Goal: Transaction & Acquisition: Purchase product/service

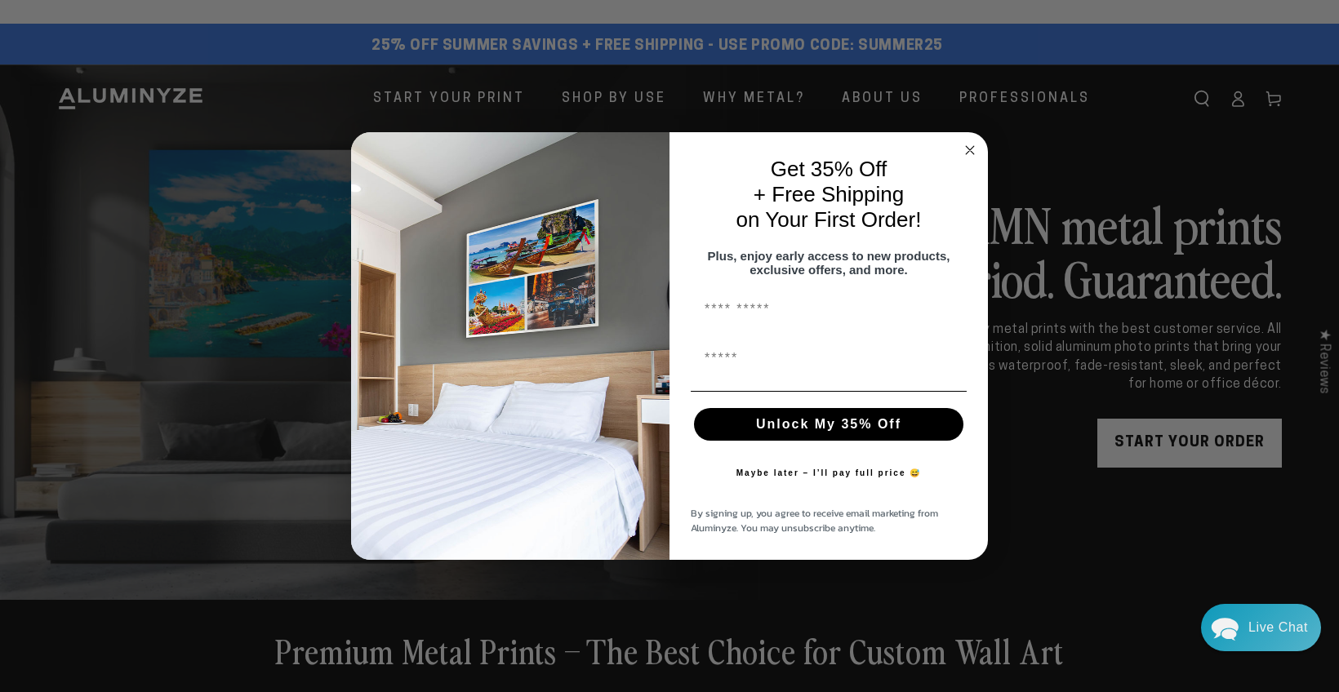
click at [972, 146] on icon "Close dialog" at bounding box center [970, 150] width 20 height 20
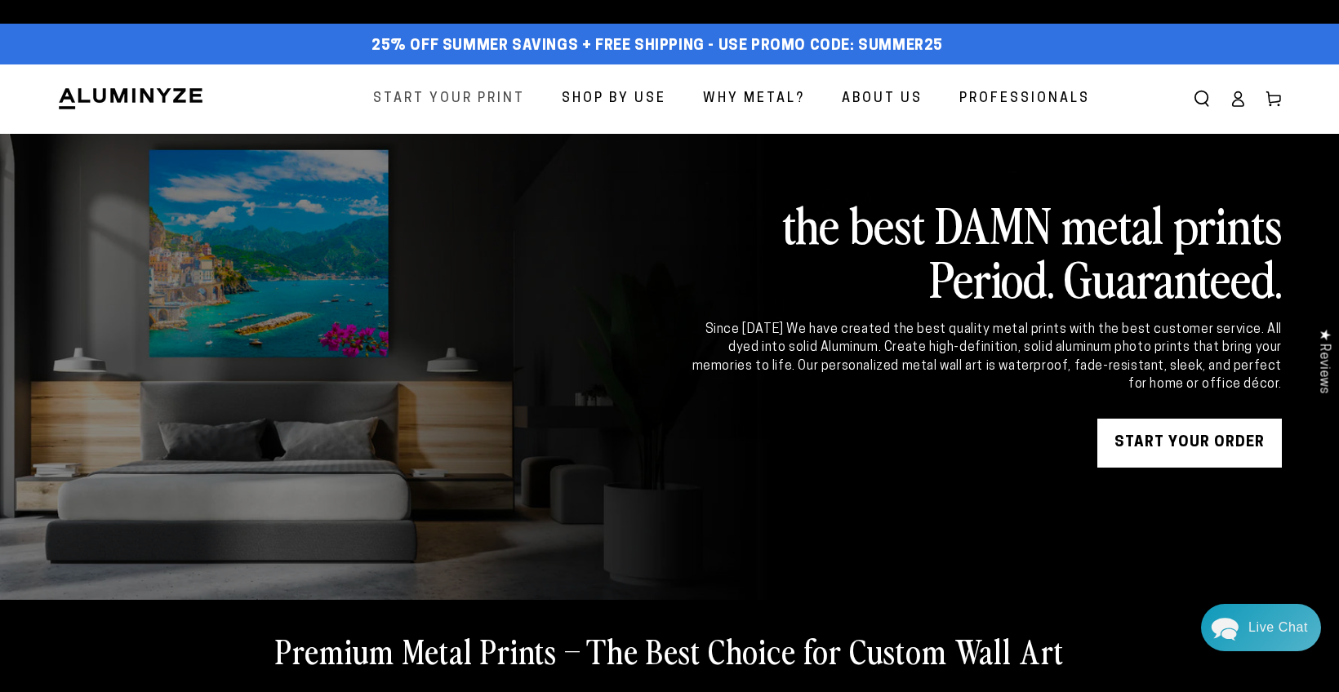
click at [416, 98] on span "Start Your Print" at bounding box center [449, 99] width 152 height 24
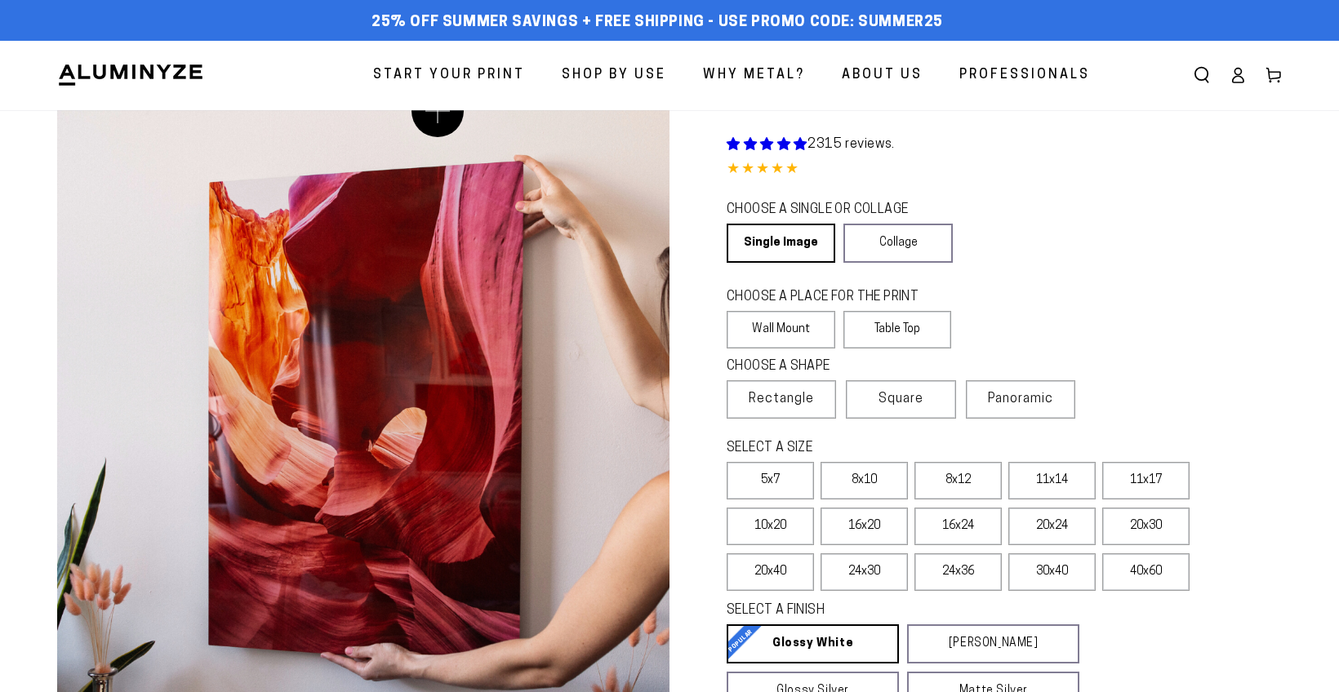
select select "**********"
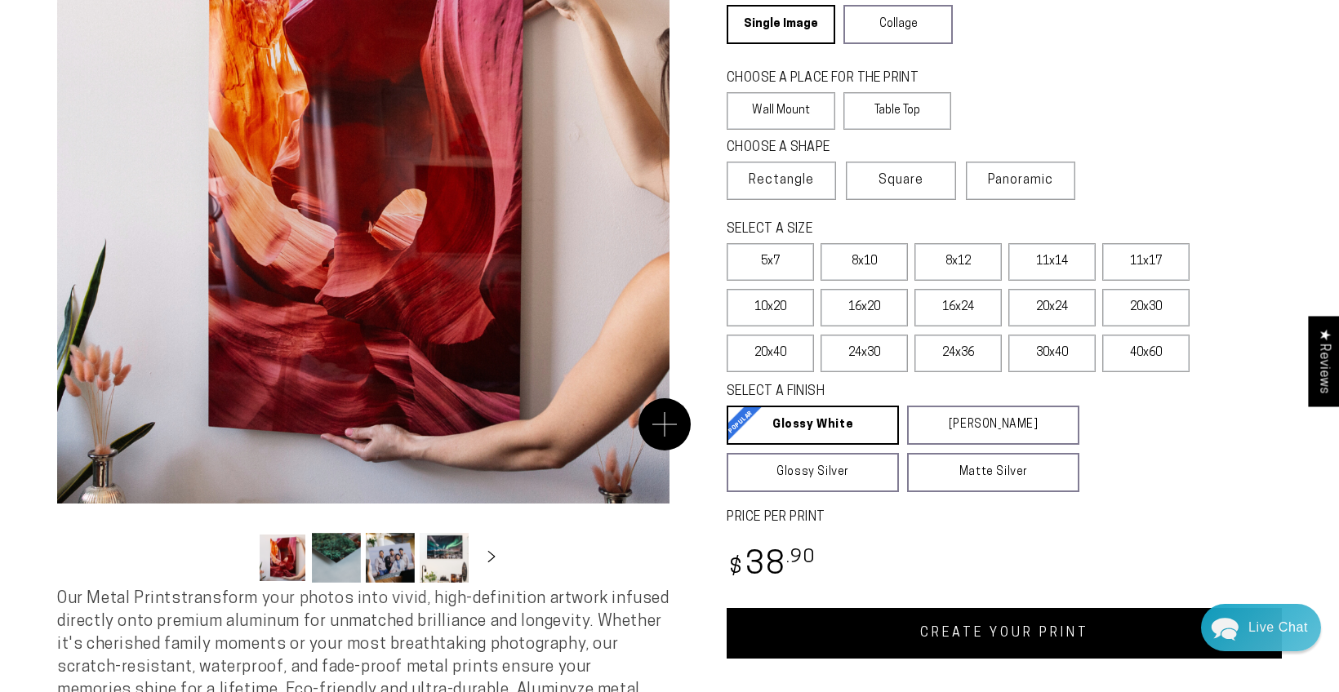
scroll to position [285, 0]
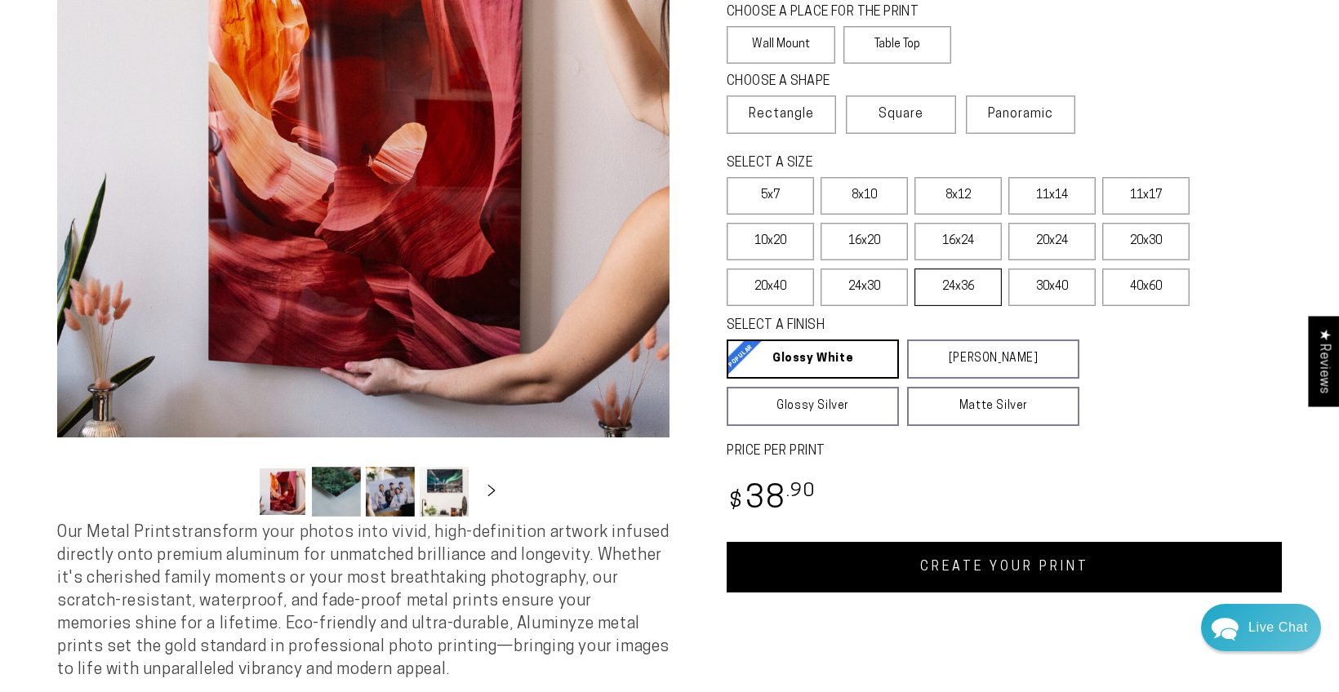
click at [957, 290] on label "24x36" at bounding box center [957, 288] width 87 height 38
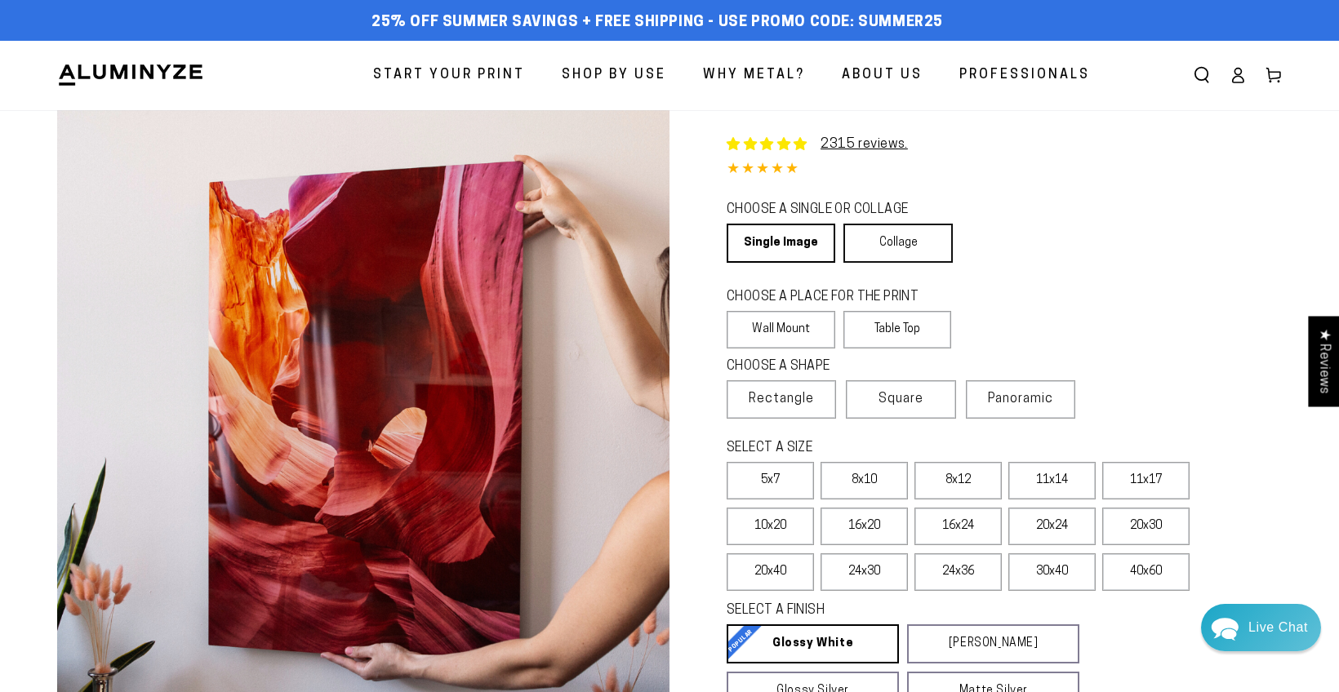
click at [882, 243] on link "Collage" at bounding box center [897, 243] width 109 height 39
